Goal: Check status: Check status

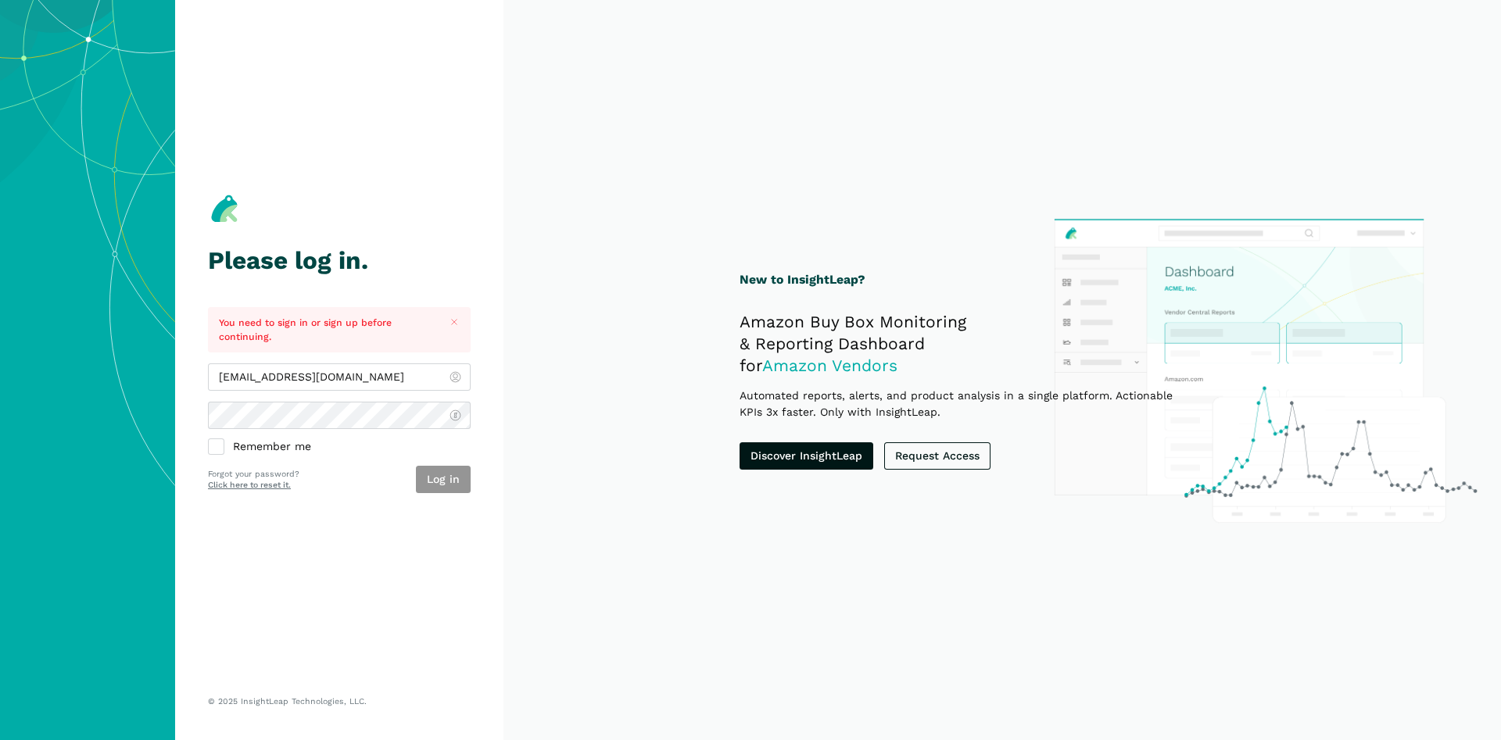
type input "[EMAIL_ADDRESS][DOMAIN_NAME]"
click at [453, 492] on button "Log in" at bounding box center [443, 479] width 55 height 27
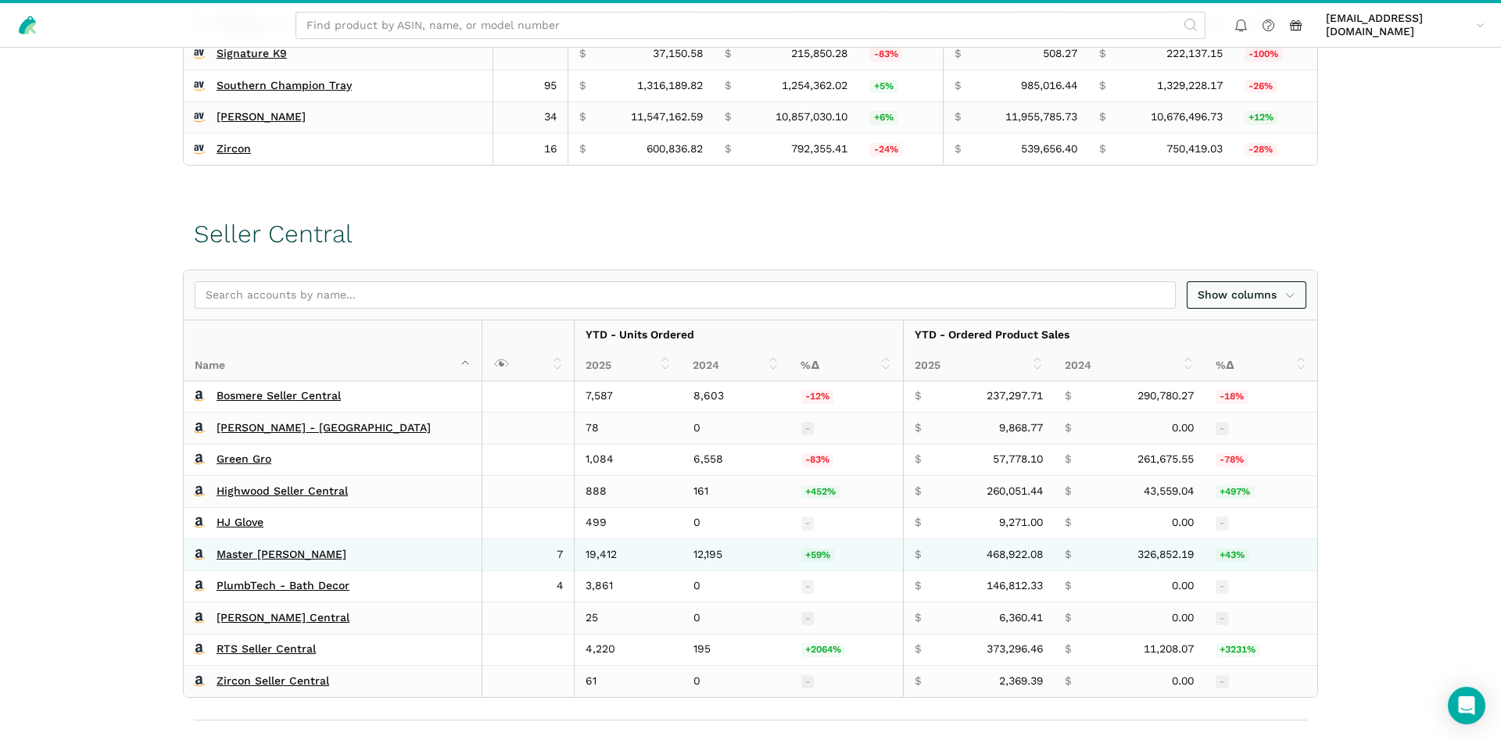
scroll to position [797, 0]
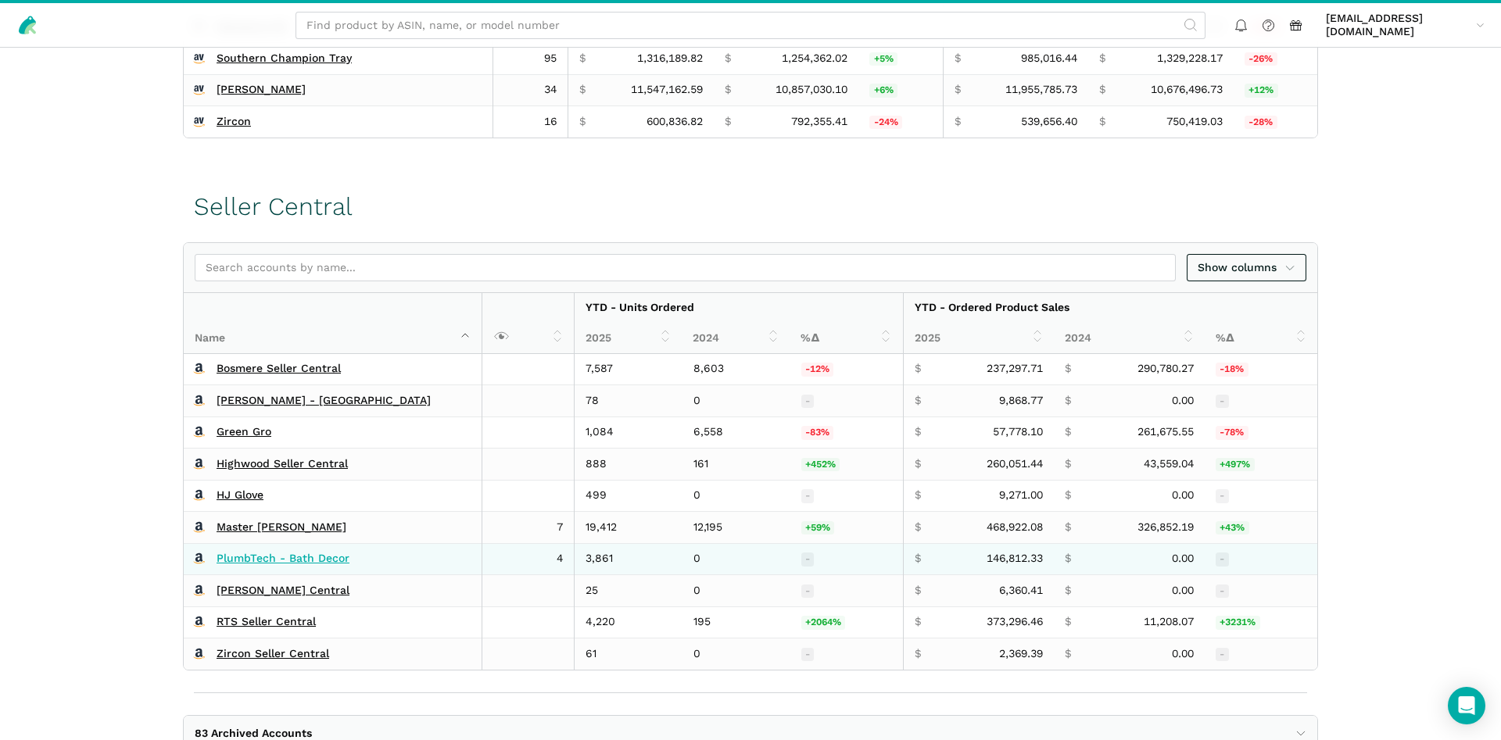
click at [293, 564] on link "PlumbTech - Bath Decor" at bounding box center [283, 559] width 133 height 14
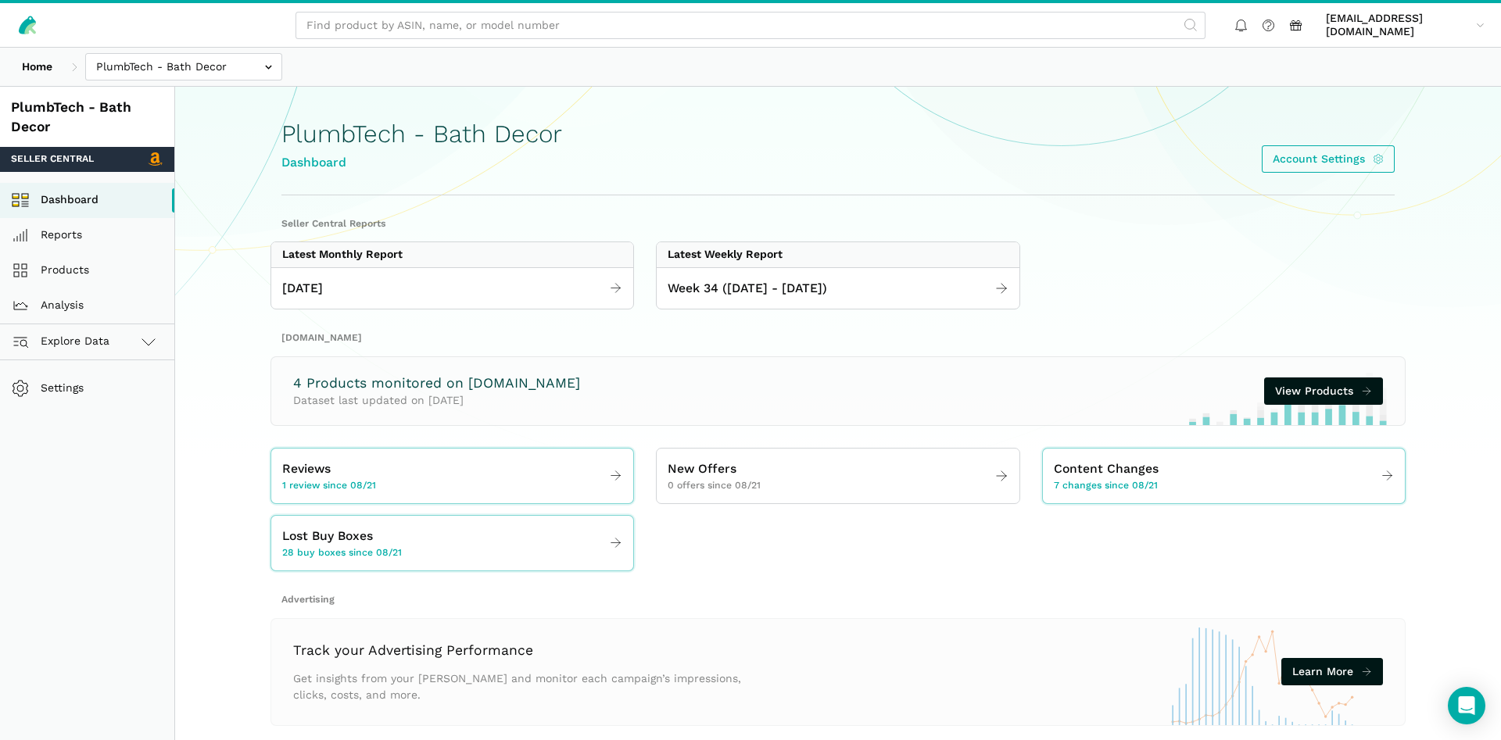
scroll to position [80, 0]
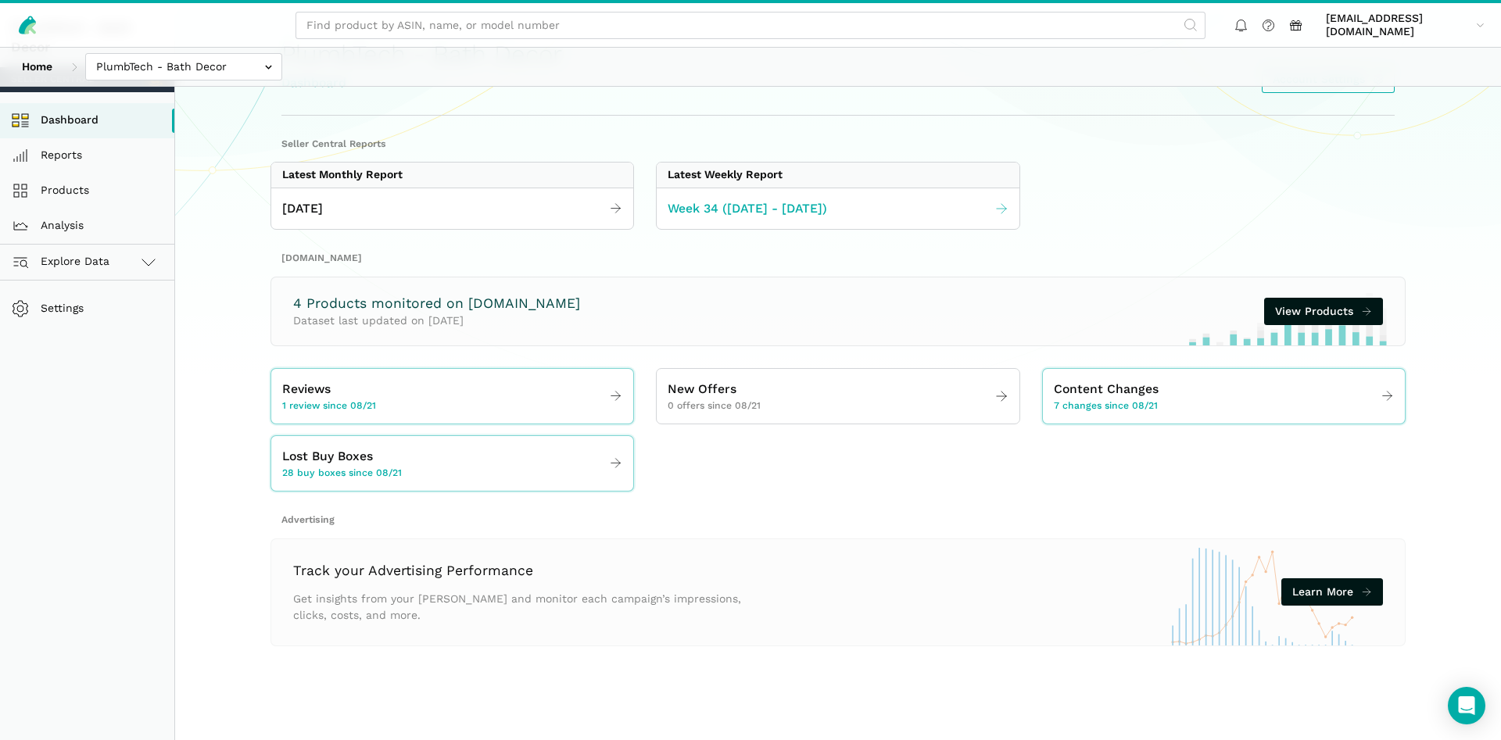
click at [796, 194] on link "Week 34 ([DATE] - [DATE])" at bounding box center [838, 209] width 362 height 30
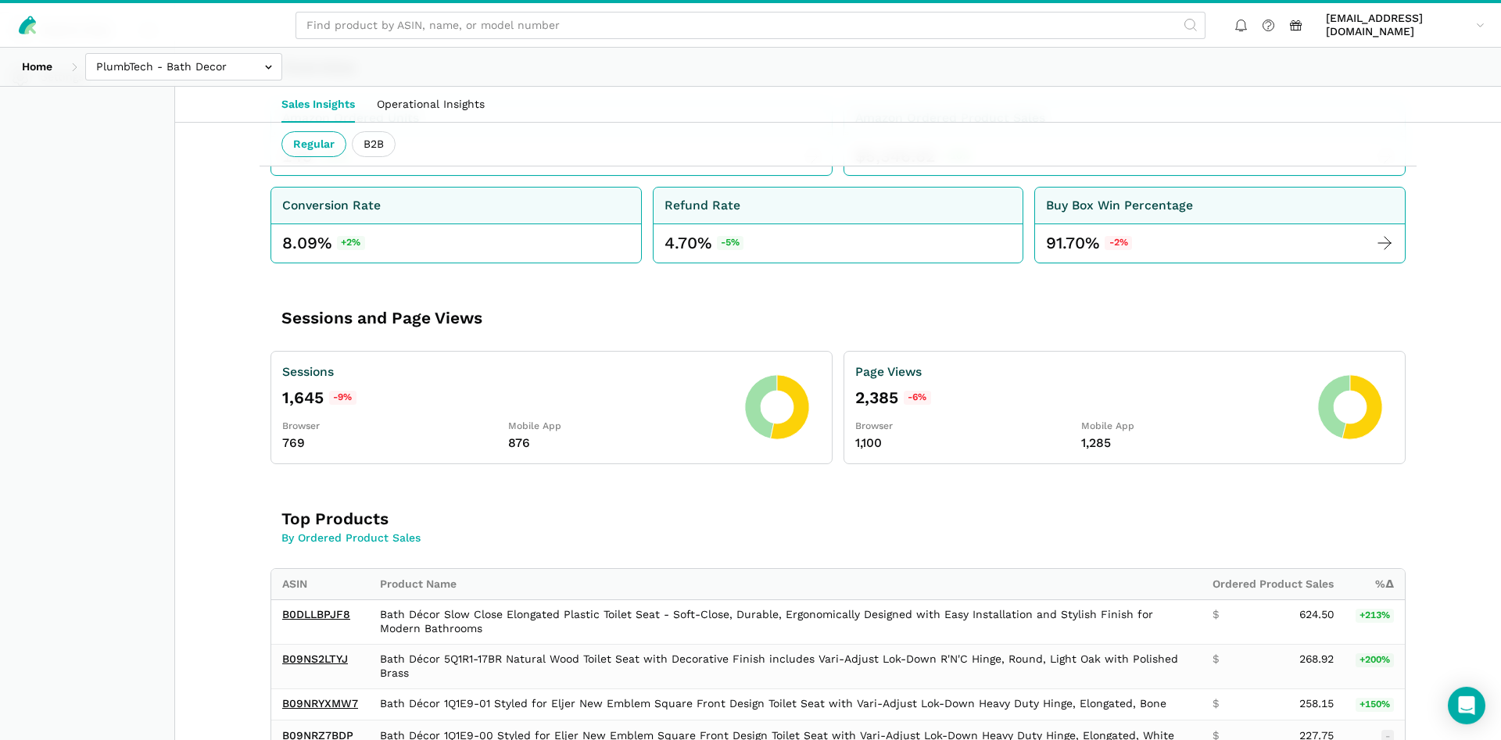
scroll to position [399, 0]
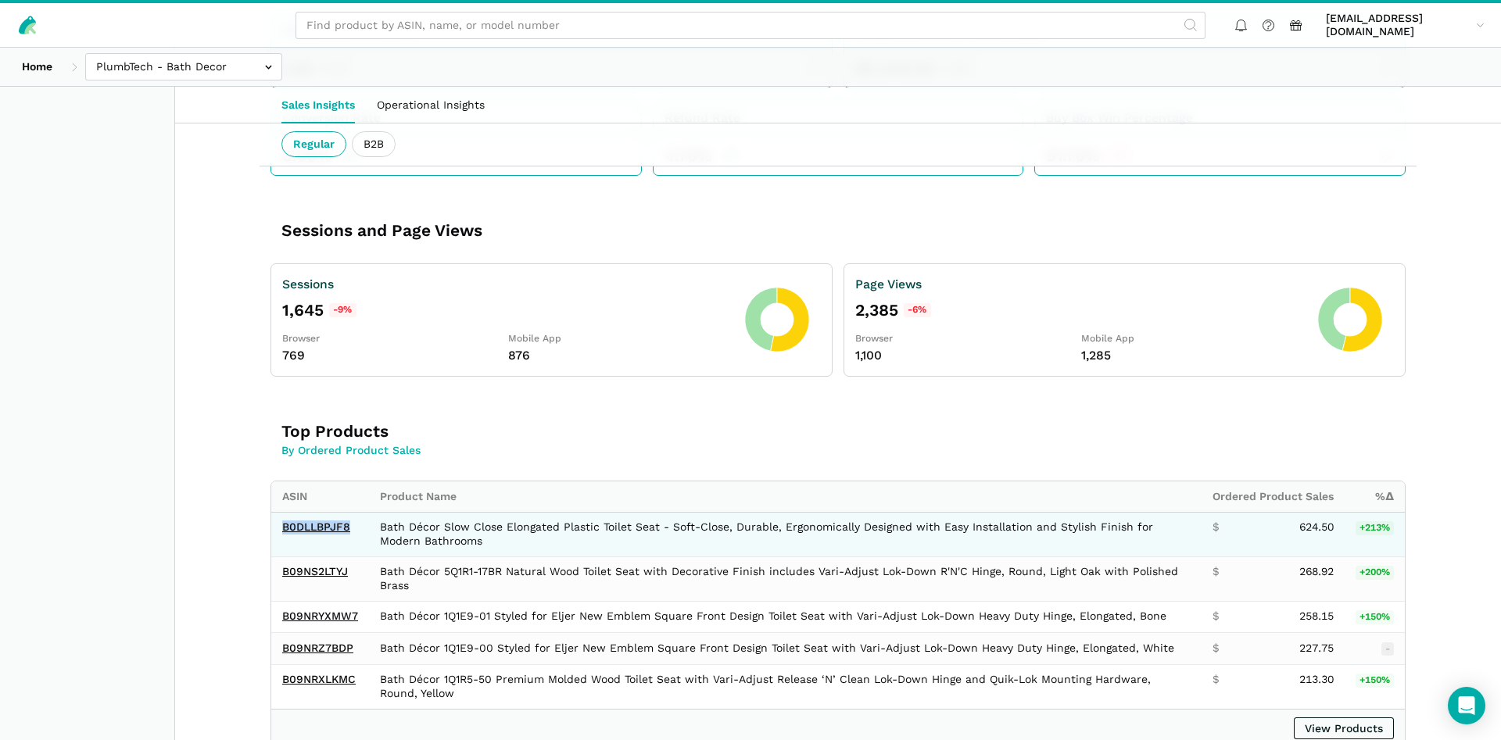
drag, startPoint x: 353, startPoint y: 533, endPoint x: 285, endPoint y: 539, distance: 68.3
click at [285, 539] on td "B0DLLBPJF8" at bounding box center [320, 534] width 98 height 45
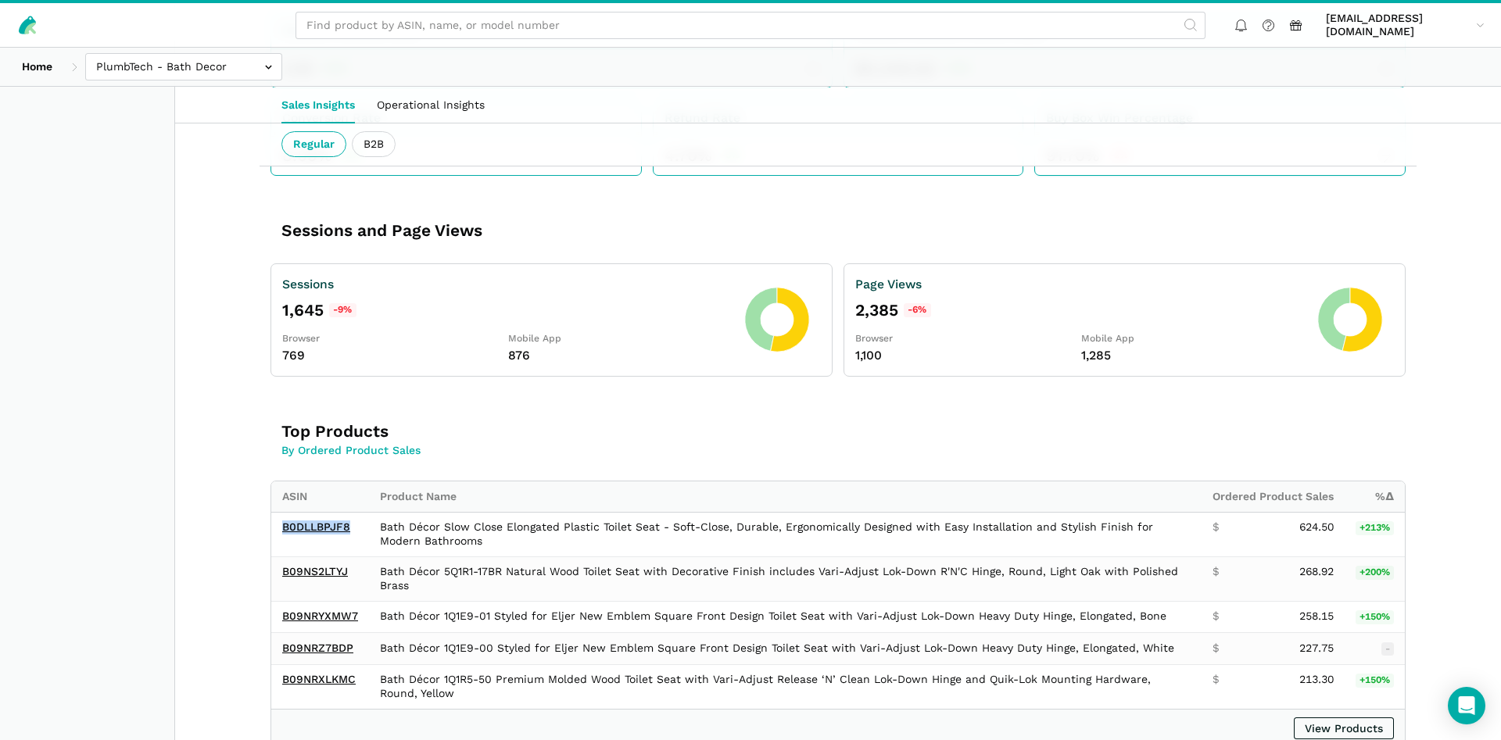
copy link "B0DLLBPJF8"
